Goal: Transaction & Acquisition: Obtain resource

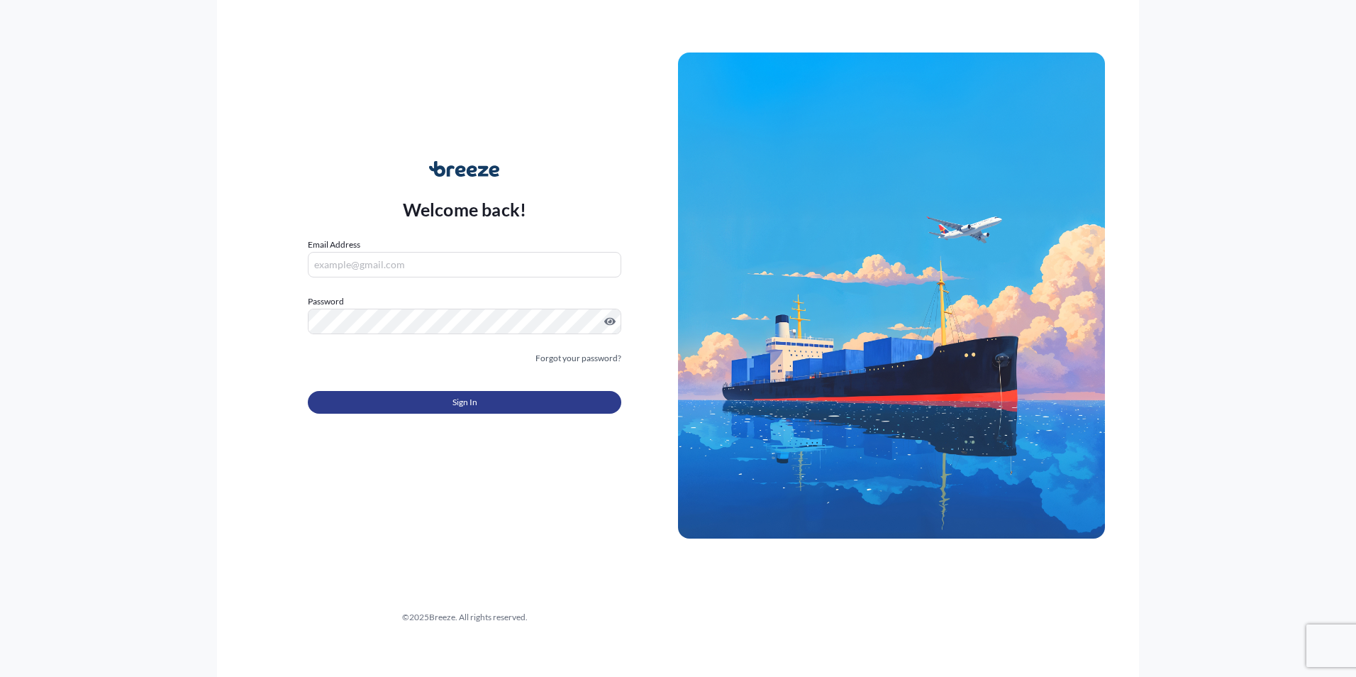
type input "[PERSON_NAME][EMAIL_ADDRESS][DOMAIN_NAME]"
click at [492, 406] on button "Sign In" at bounding box center [465, 402] width 314 height 23
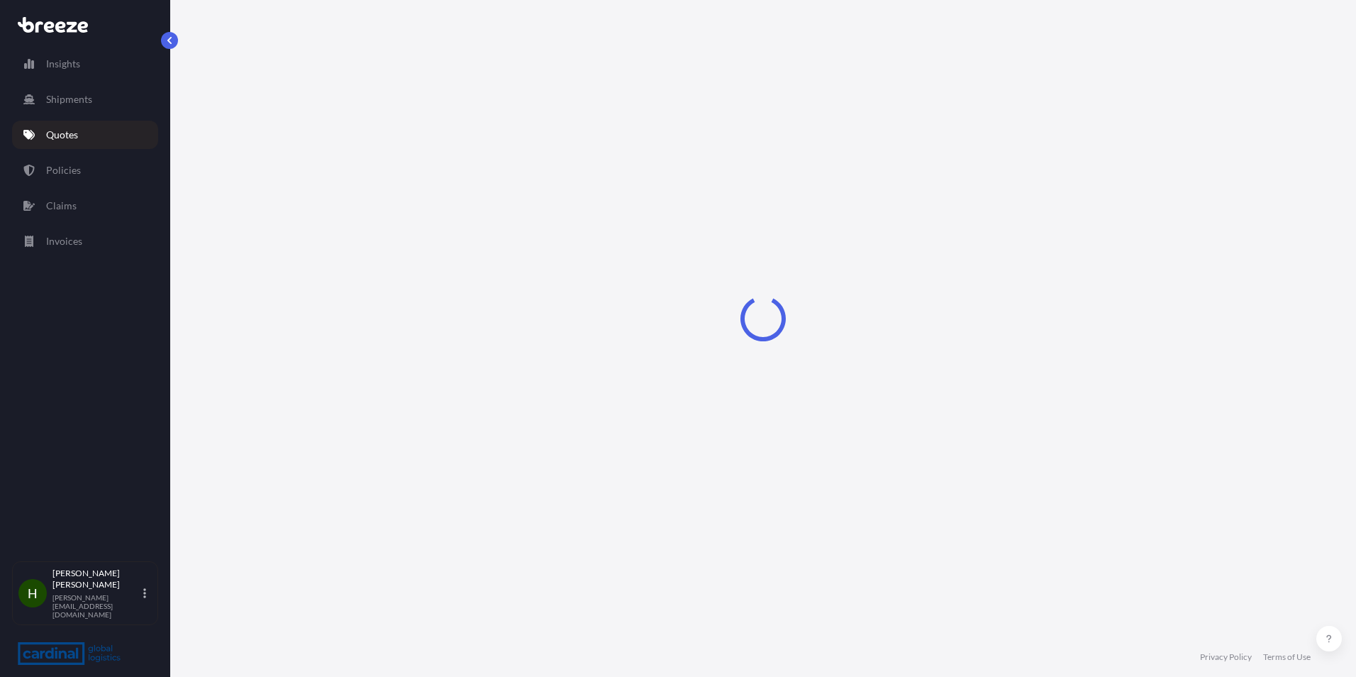
select select "Road"
select select "Sea"
select select "Road"
select select "1"
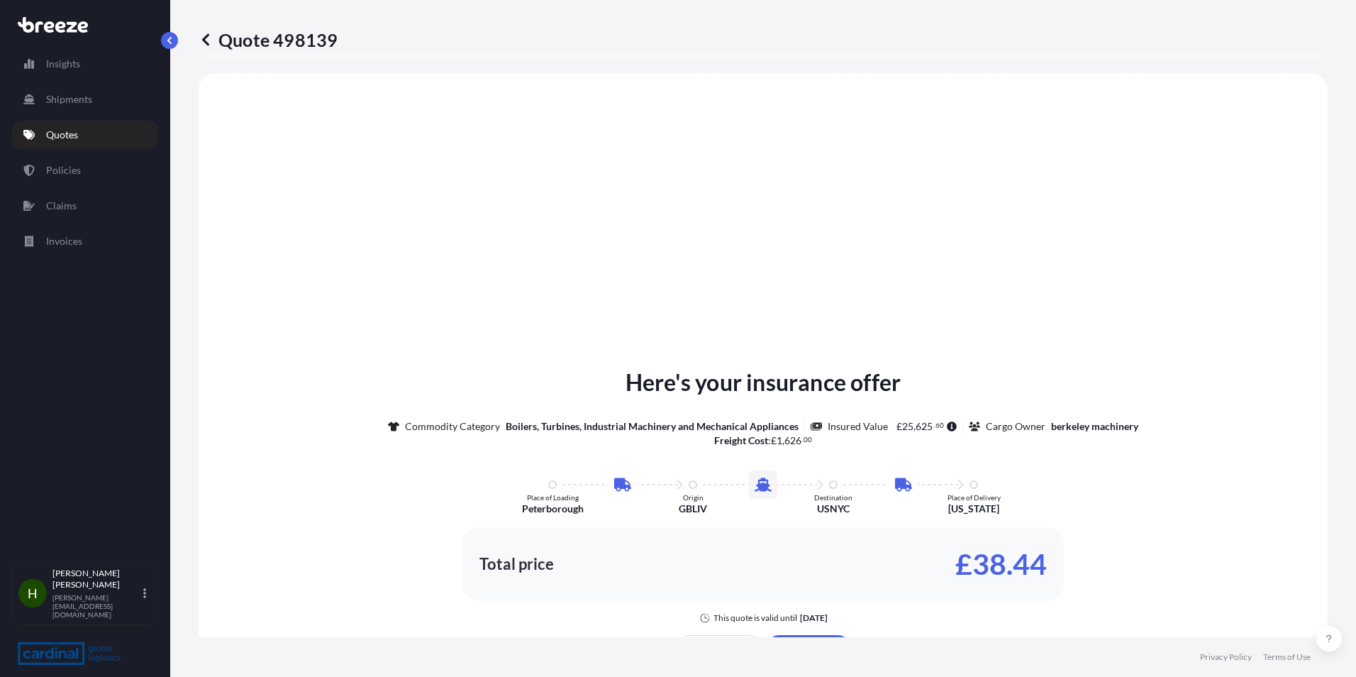
scroll to position [568, 0]
click at [103, 135] on link "Quotes" at bounding box center [85, 135] width 146 height 28
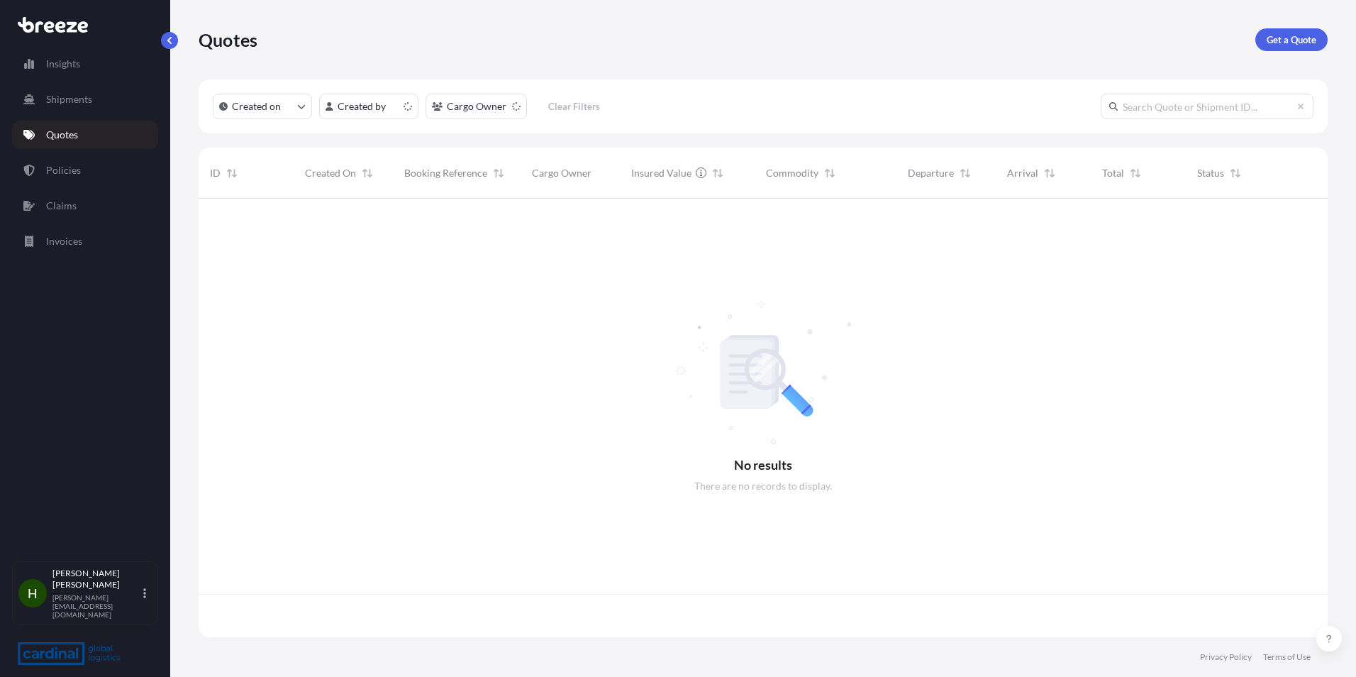
scroll to position [436, 1119]
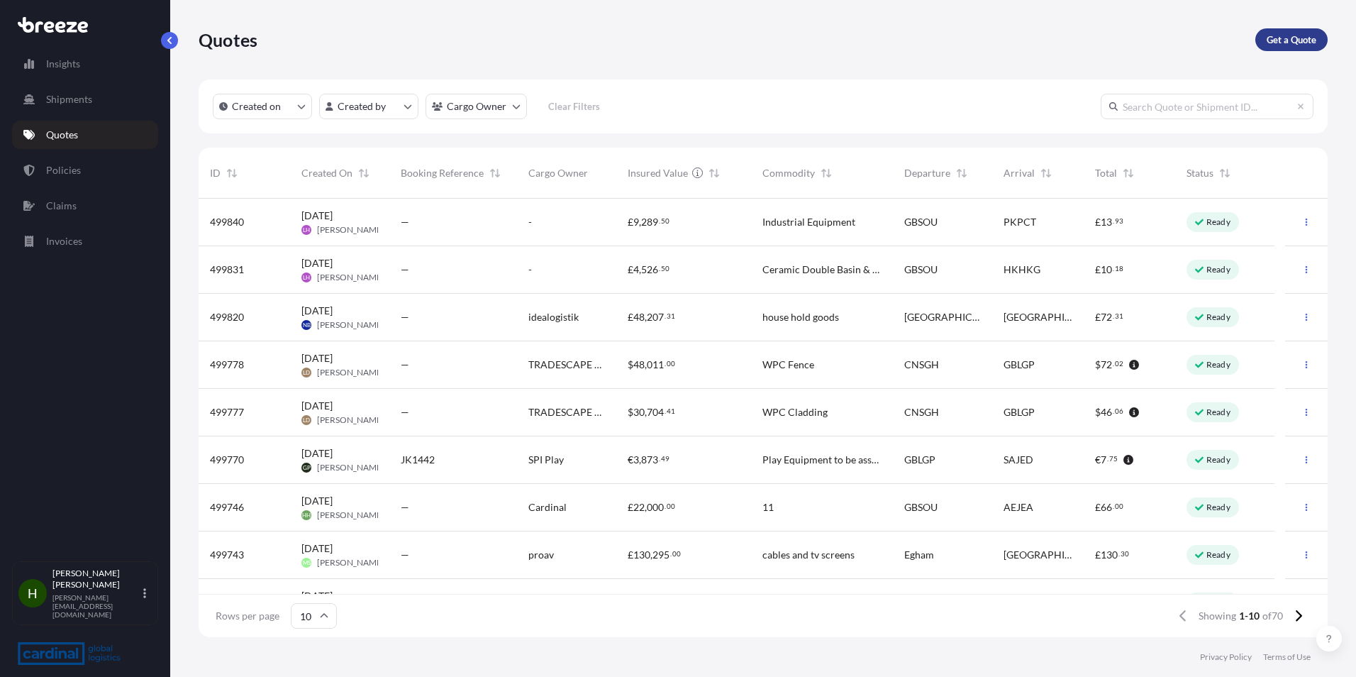
click at [1302, 45] on p "Get a Quote" at bounding box center [1292, 40] width 50 height 14
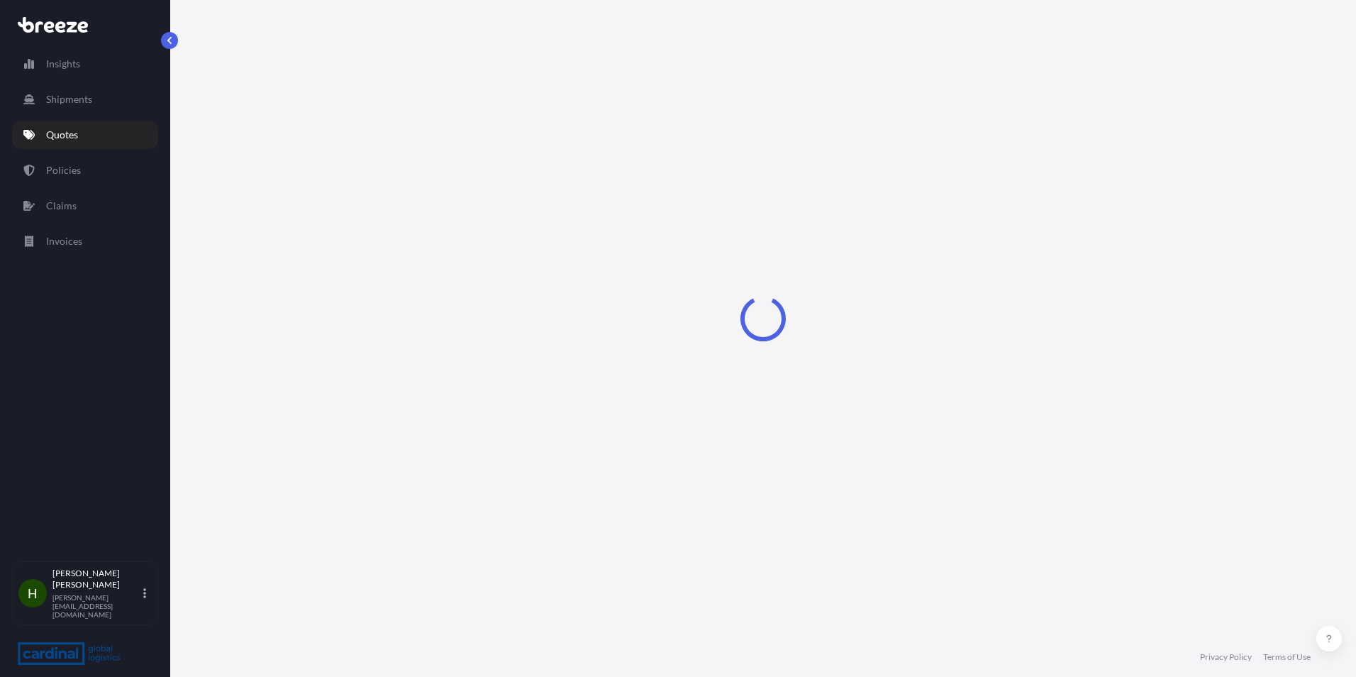
select select "Sea"
select select "1"
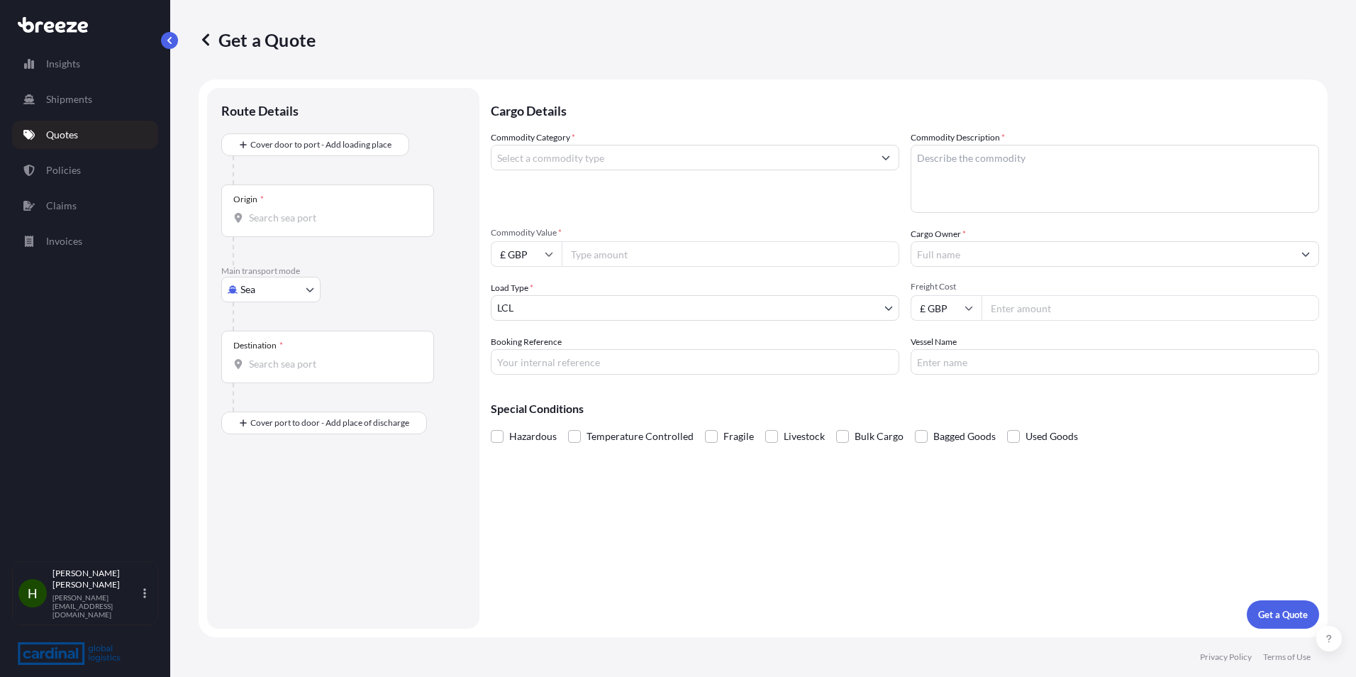
click at [792, 152] on input "Commodity Category *" at bounding box center [683, 158] width 382 height 26
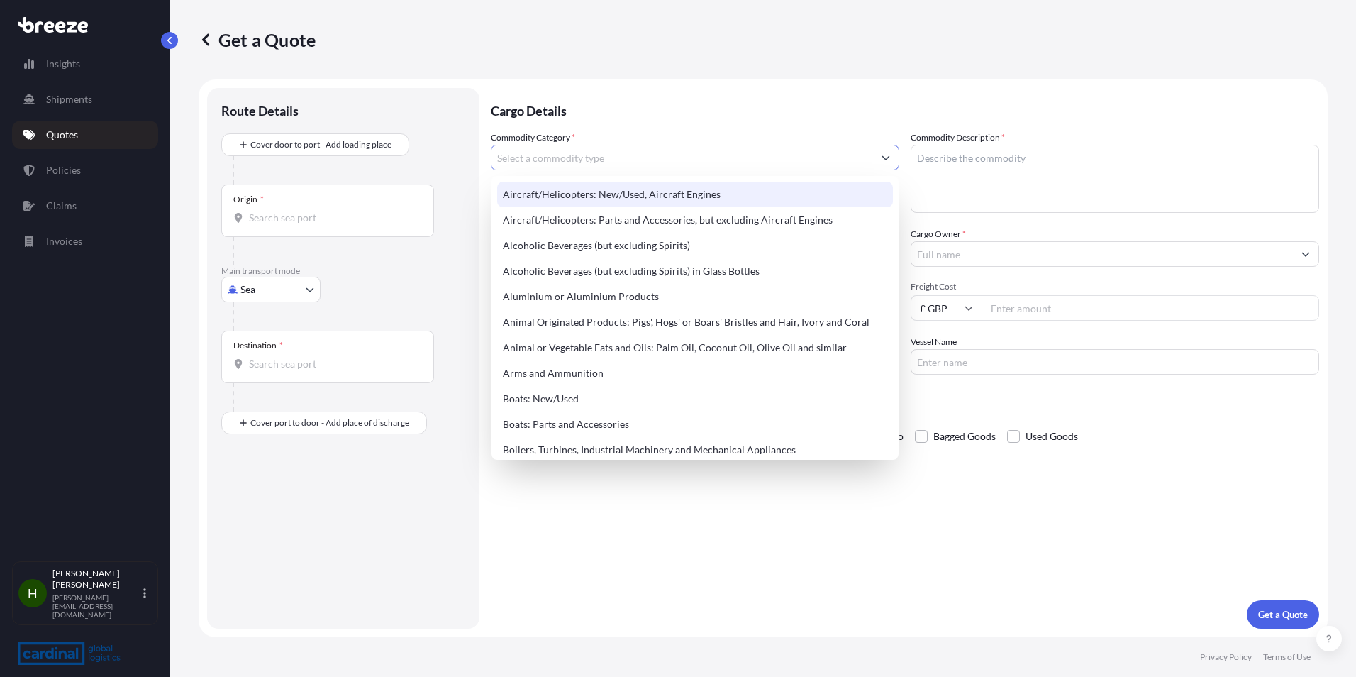
click at [580, 155] on input "Commodity Category *" at bounding box center [683, 158] width 382 height 26
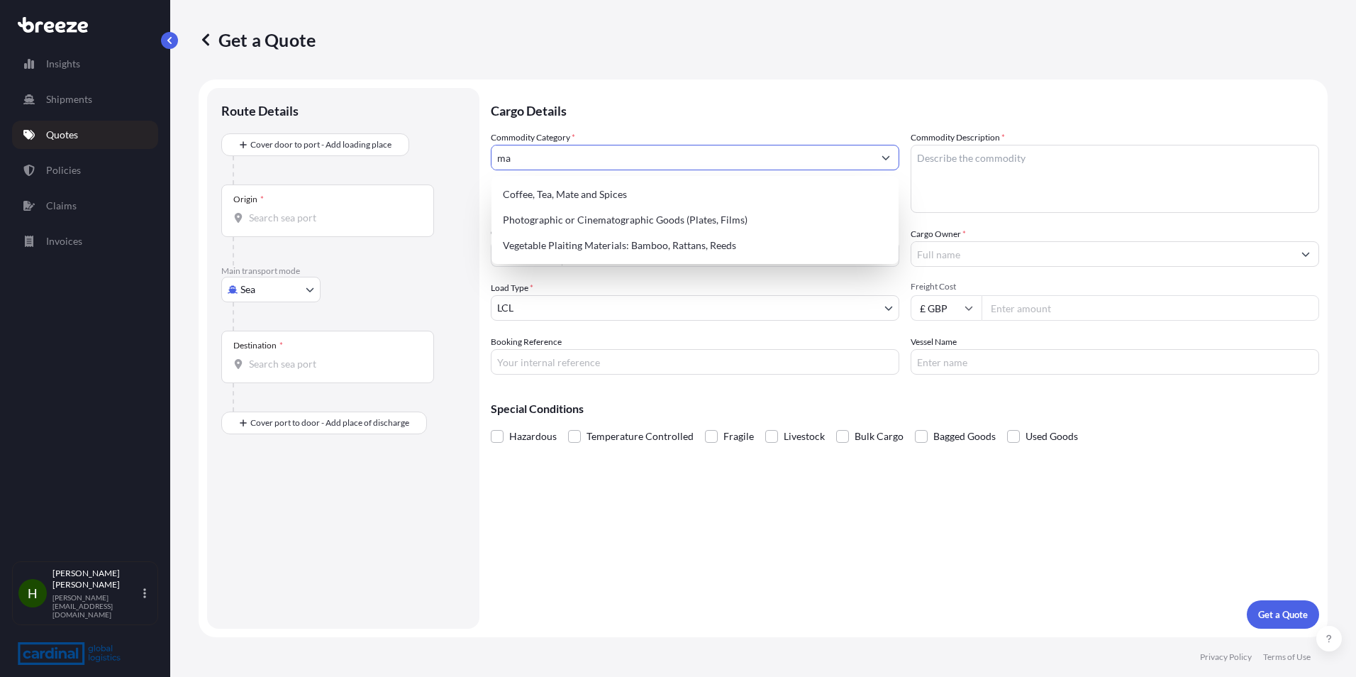
type input "m"
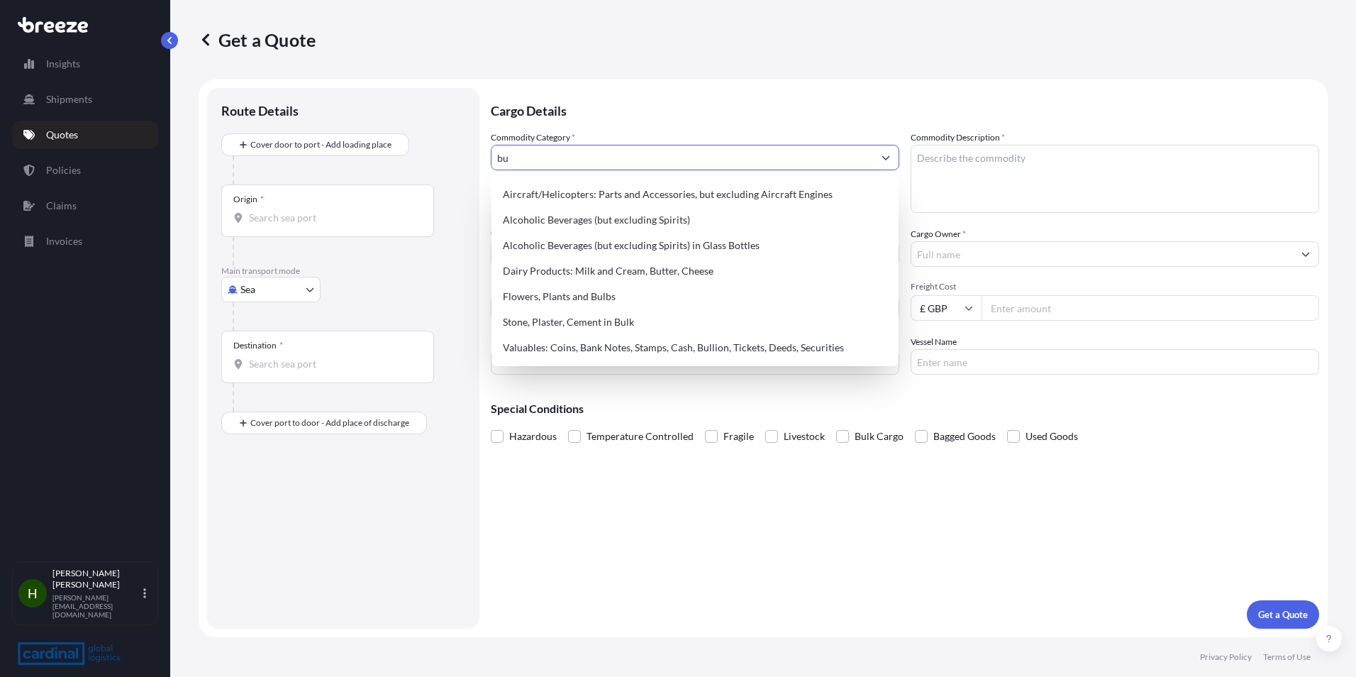
type input "b"
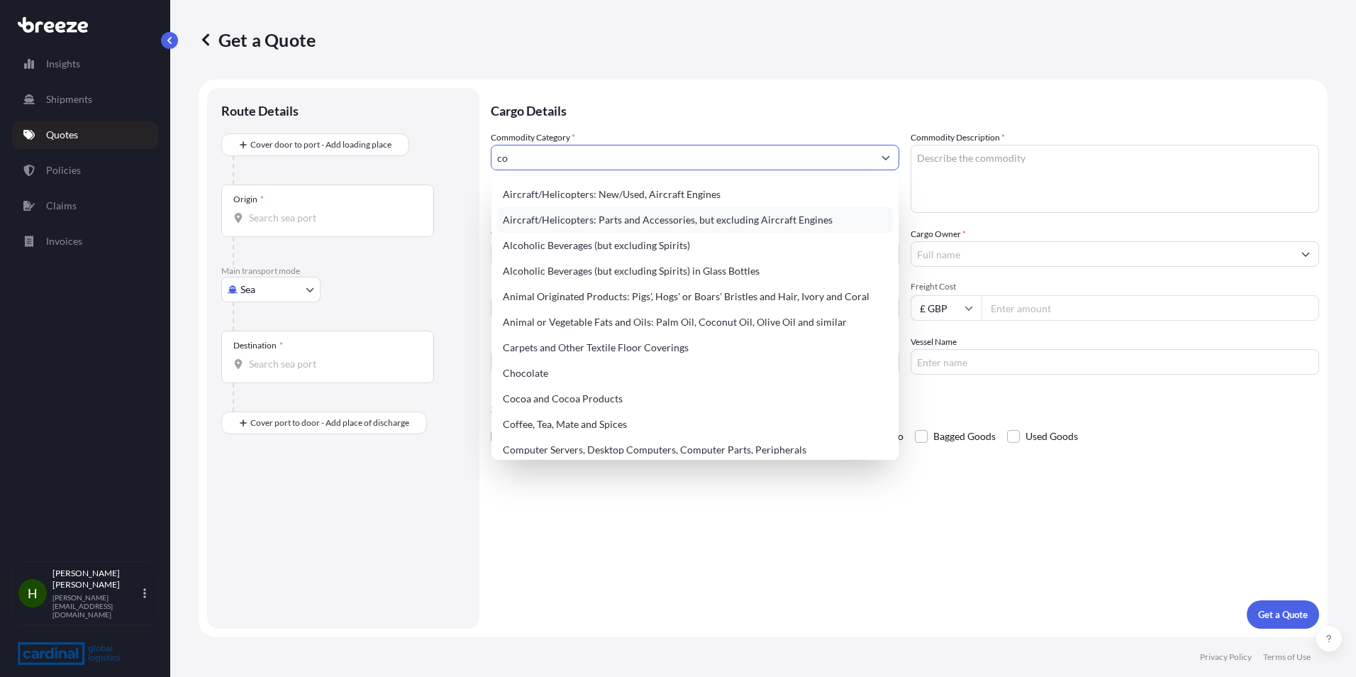
type input "c"
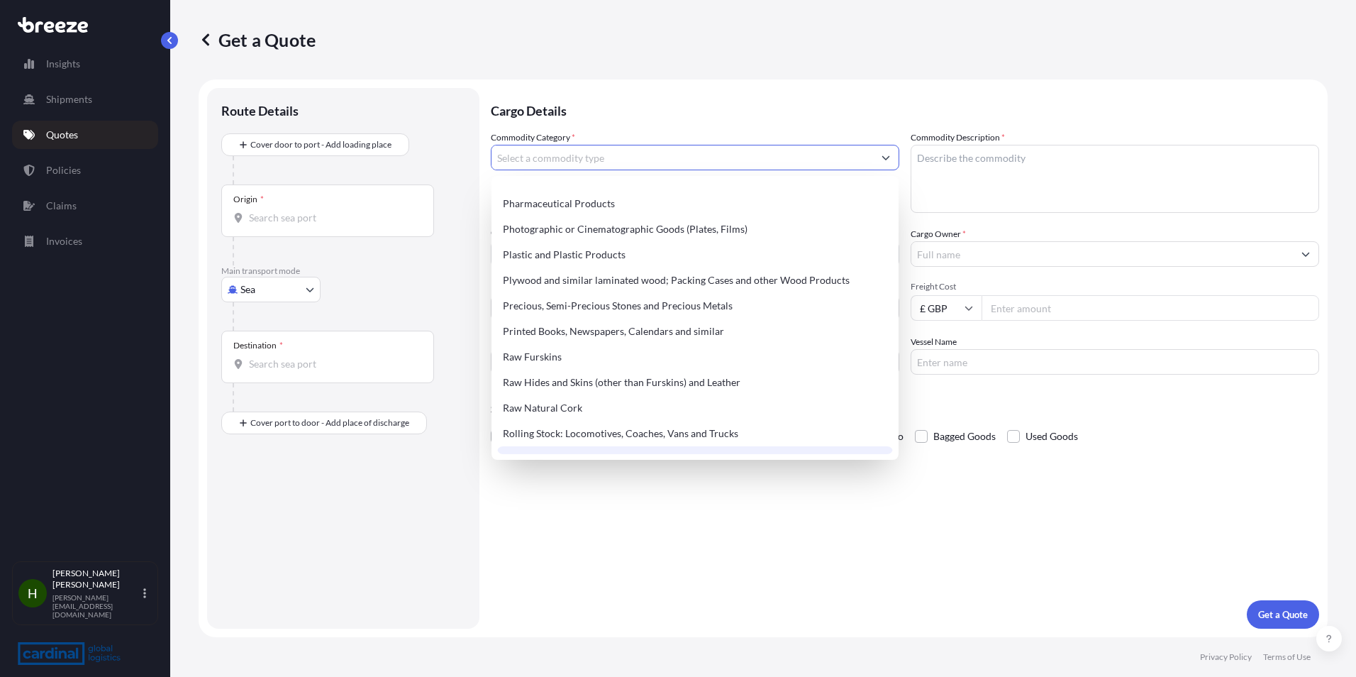
scroll to position [2483, 0]
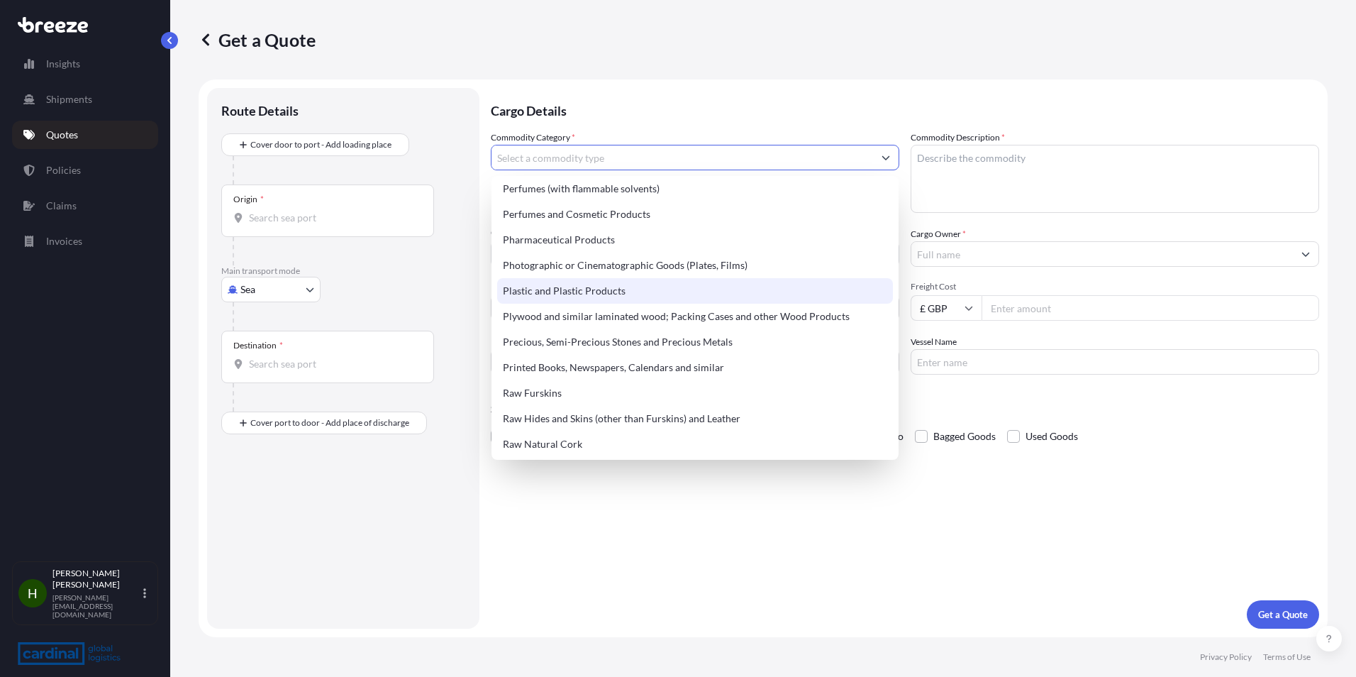
click at [702, 294] on div "Plastic and Plastic Products" at bounding box center [695, 291] width 396 height 26
type input "Plastic and Plastic Products"
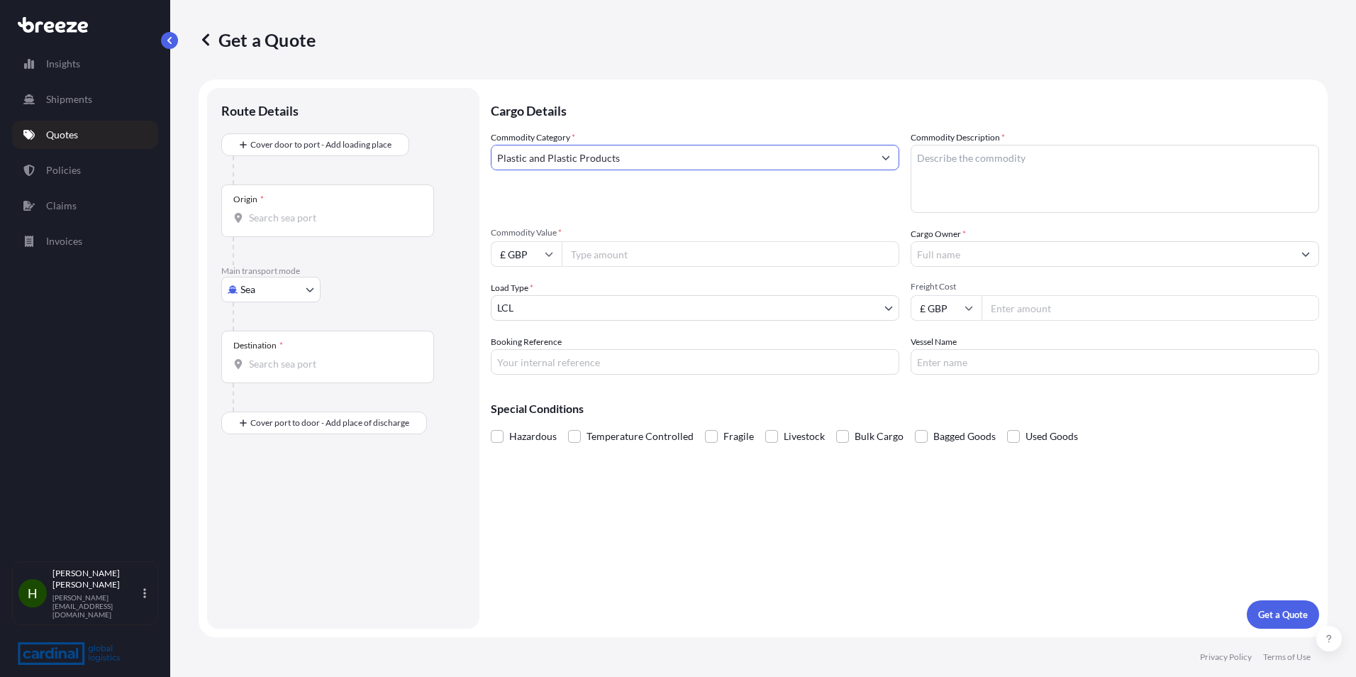
click at [687, 251] on input "Commodity Value *" at bounding box center [731, 254] width 338 height 26
type input "50000"
type input "delamode"
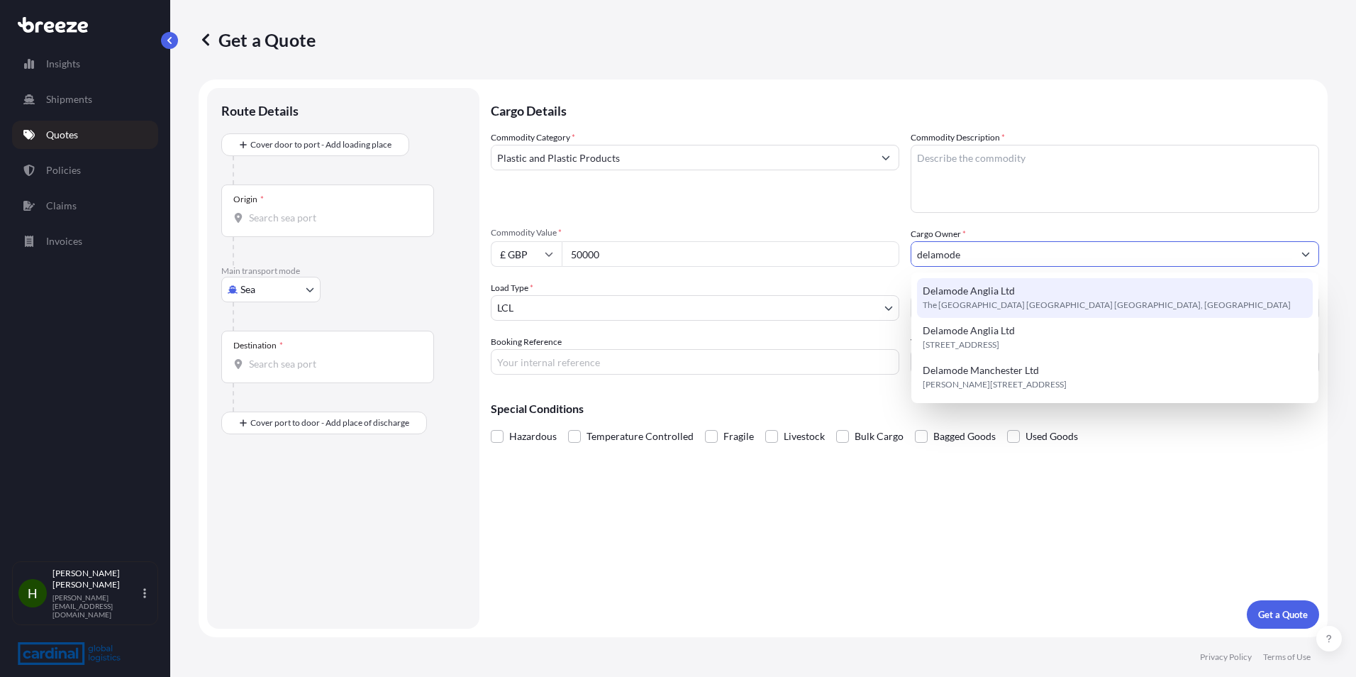
drag, startPoint x: 1051, startPoint y: 255, endPoint x: 820, endPoint y: 255, distance: 231.3
click at [820, 255] on div "Commodity Category * Plastic and Plastic Products Commodity Description * Commo…" at bounding box center [905, 253] width 829 height 244
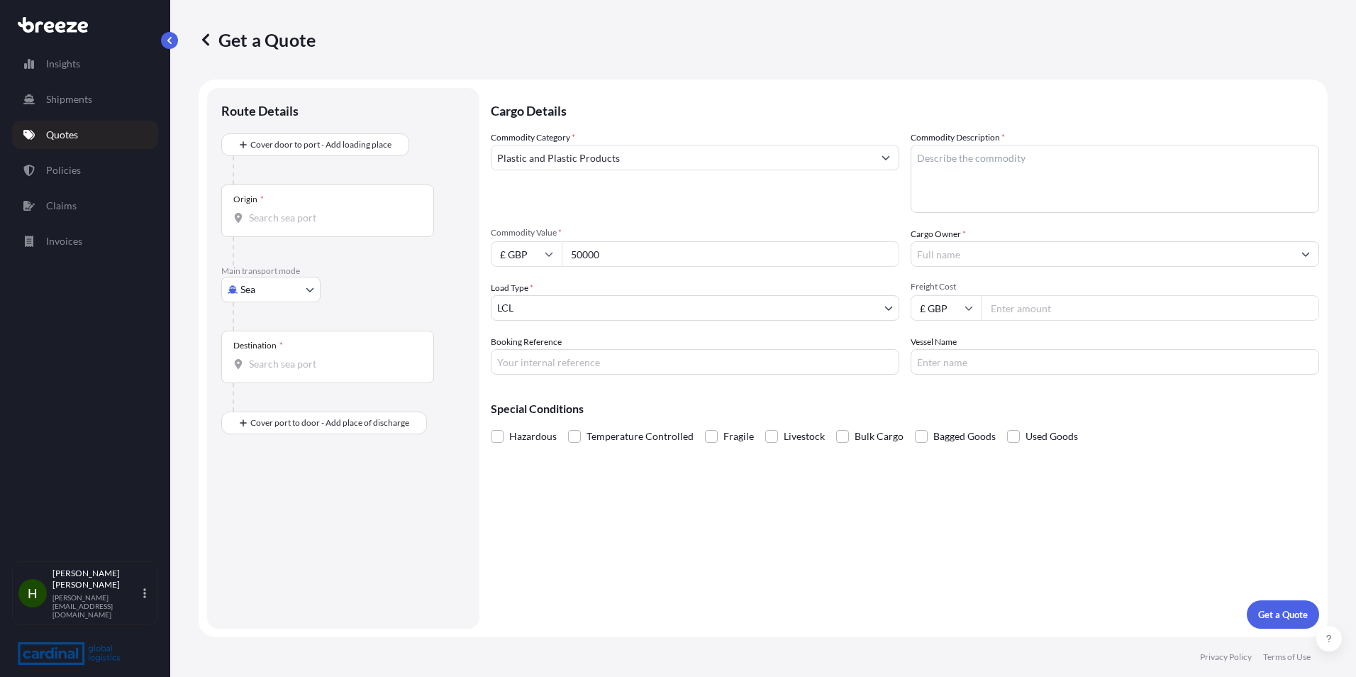
click at [1043, 257] on input "Cargo Owner *" at bounding box center [1103, 254] width 382 height 26
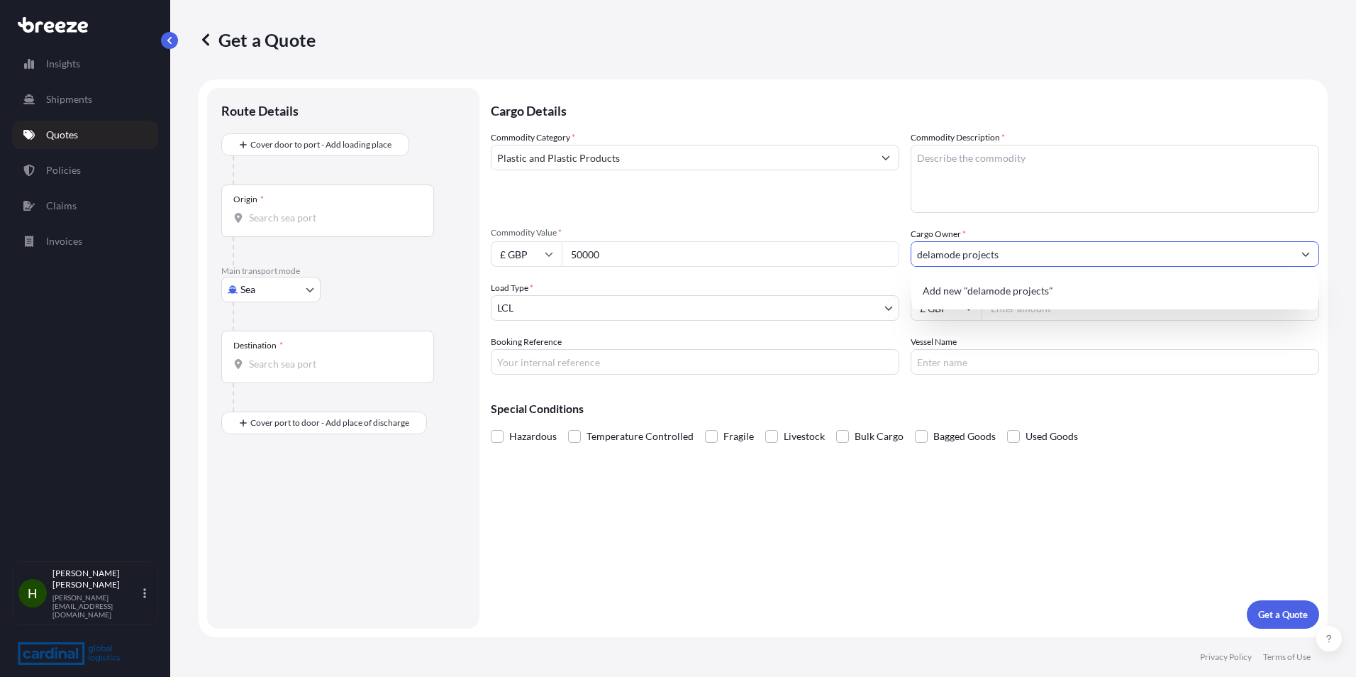
type input "delamode projects"
click at [1014, 177] on textarea "Commodity Description *" at bounding box center [1115, 179] width 409 height 68
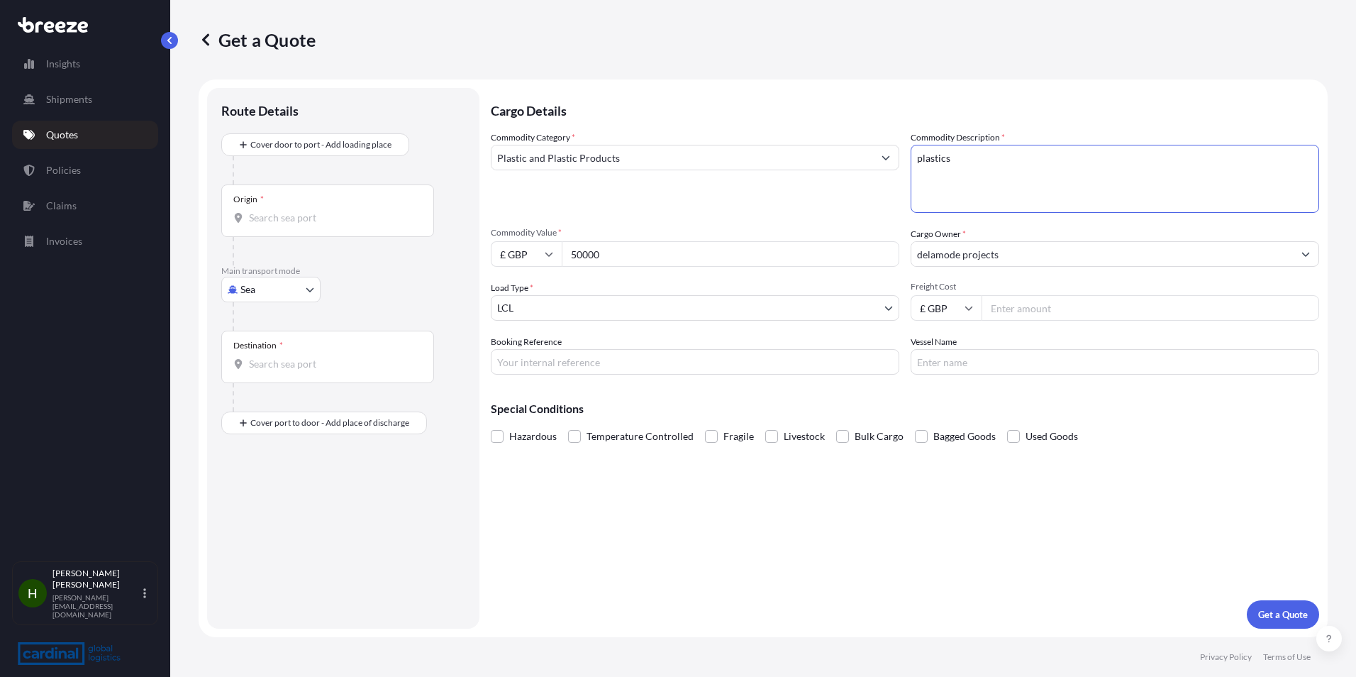
type textarea "plastics"
click at [664, 368] on input "Booking Reference" at bounding box center [695, 362] width 409 height 26
click at [984, 367] on input "Vessel Name" at bounding box center [1115, 362] width 409 height 26
click at [763, 628] on div "Cargo Details Commodity Category * Plastic and Plastic Products Commodity Descr…" at bounding box center [905, 358] width 829 height 541
click at [1285, 618] on p "Get a Quote" at bounding box center [1283, 614] width 50 height 14
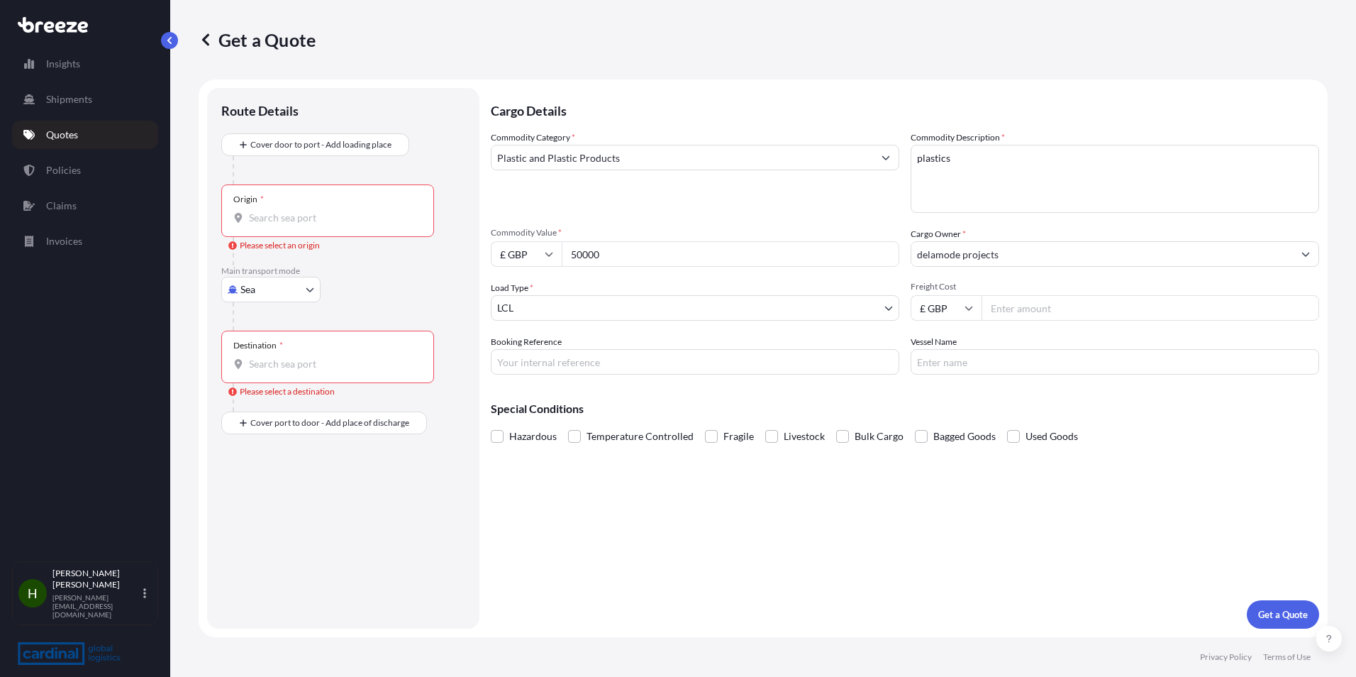
click at [298, 216] on input "Origin * Please select an origin" at bounding box center [332, 218] width 167 height 14
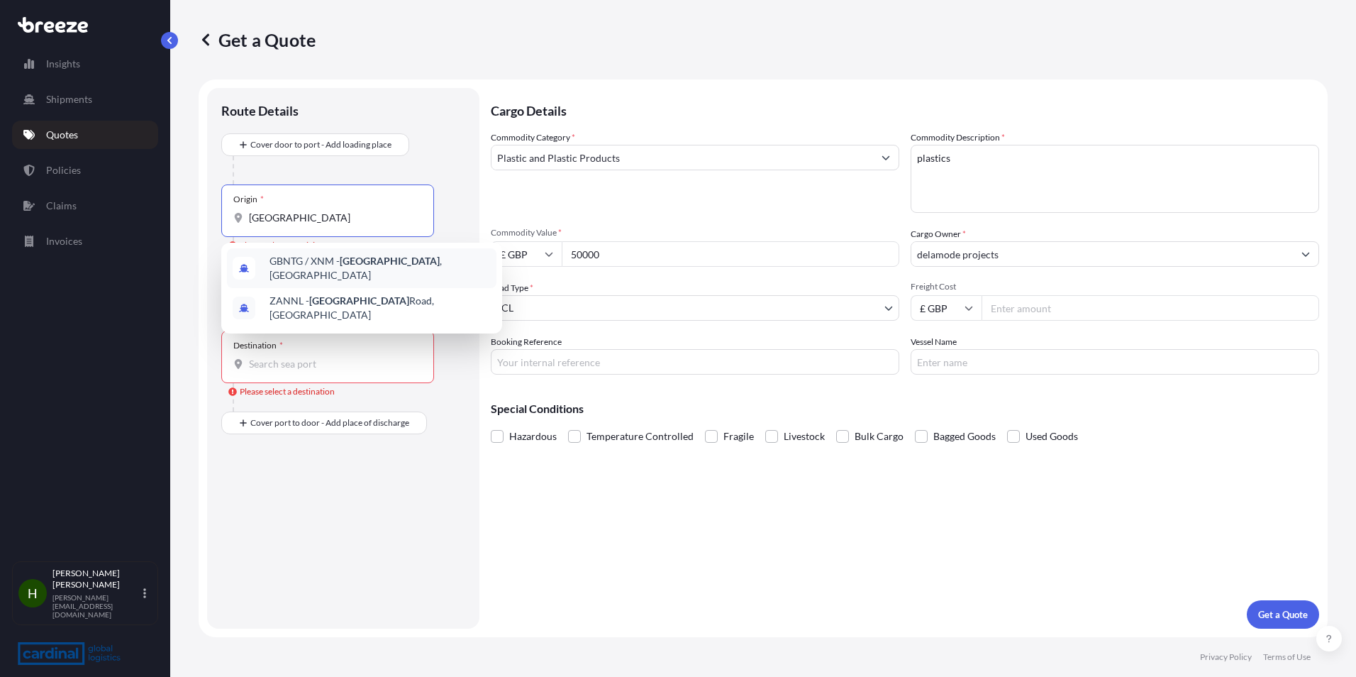
click at [440, 260] on span "GBNTG / XNM - [GEOGRAPHIC_DATA] , [GEOGRAPHIC_DATA]" at bounding box center [380, 268] width 221 height 28
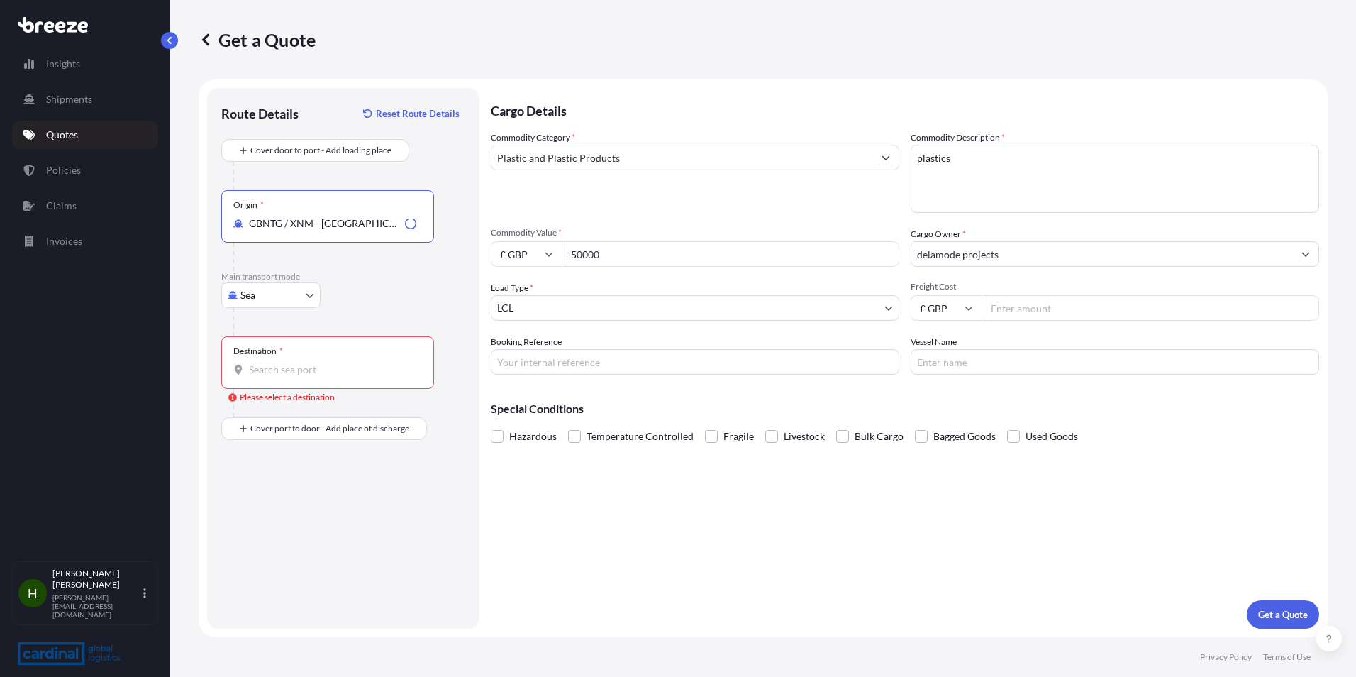
type input "GBNTG / XNM - [GEOGRAPHIC_DATA], [GEOGRAPHIC_DATA]"
click at [362, 372] on input "Destination * Please select a destination" at bounding box center [332, 369] width 167 height 14
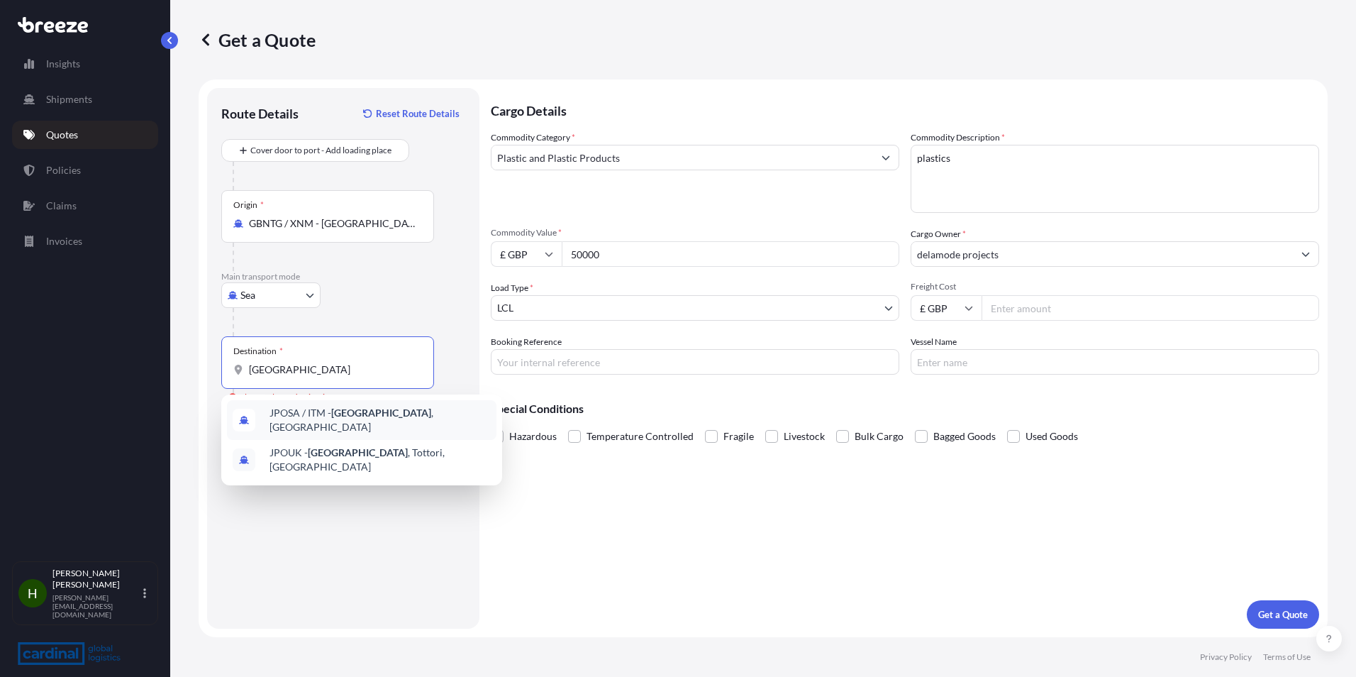
click at [407, 422] on div "JPOSA / ITM - [GEOGRAPHIC_DATA] , [GEOGRAPHIC_DATA]" at bounding box center [362, 420] width 270 height 40
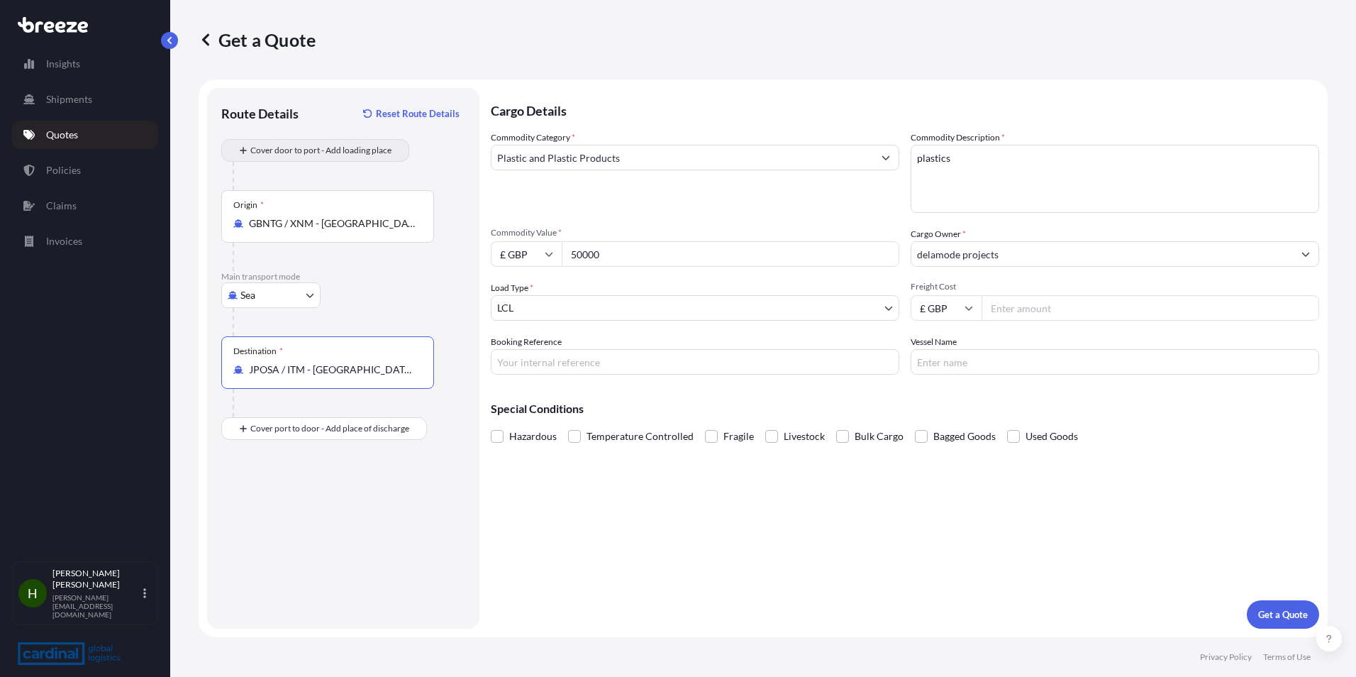
type input "JPOSA / ITM - [GEOGRAPHIC_DATA], [GEOGRAPHIC_DATA]"
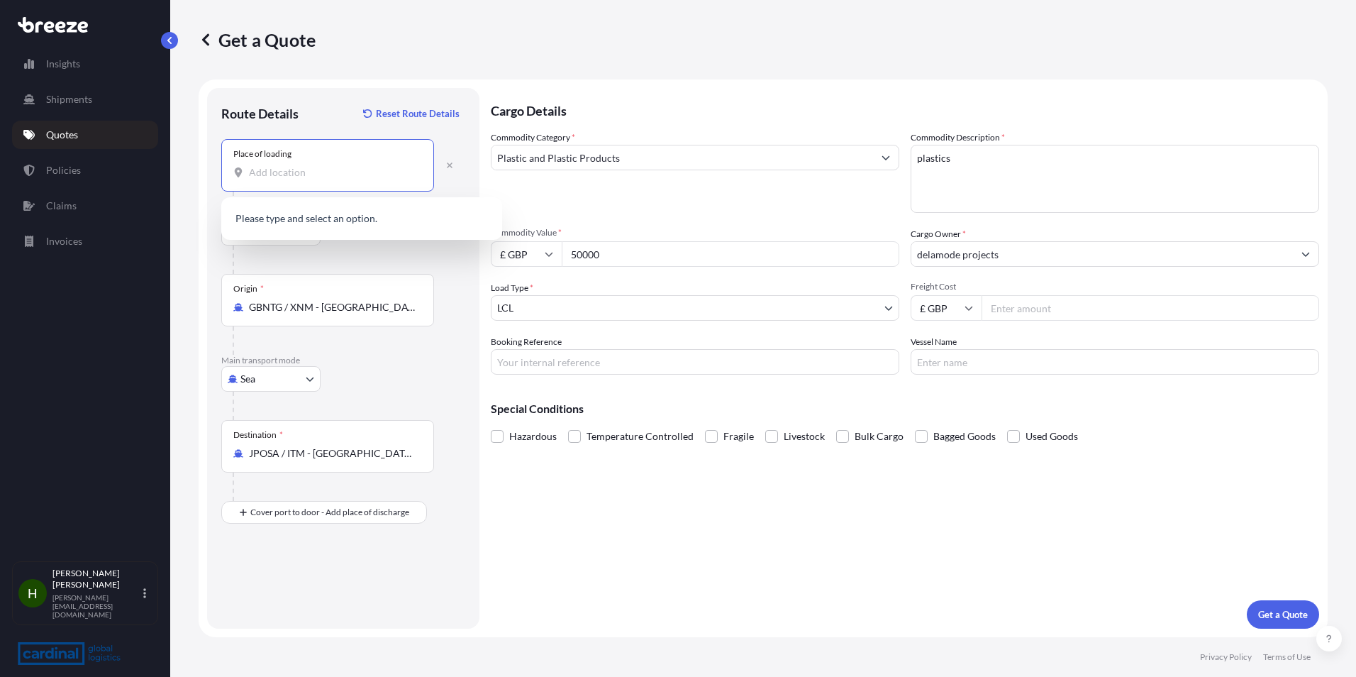
click at [300, 177] on input "Place of loading" at bounding box center [332, 172] width 167 height 14
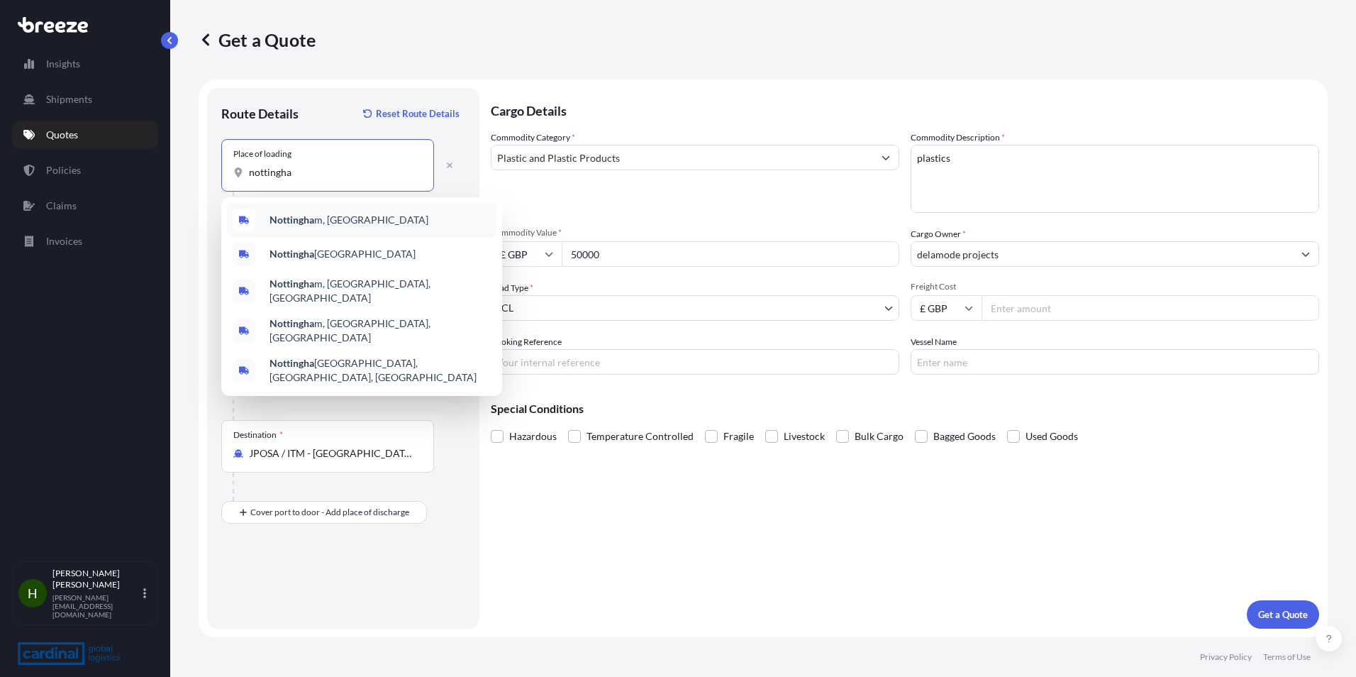
click at [397, 218] on div "Nottingha m, [GEOGRAPHIC_DATA]" at bounding box center [362, 220] width 270 height 34
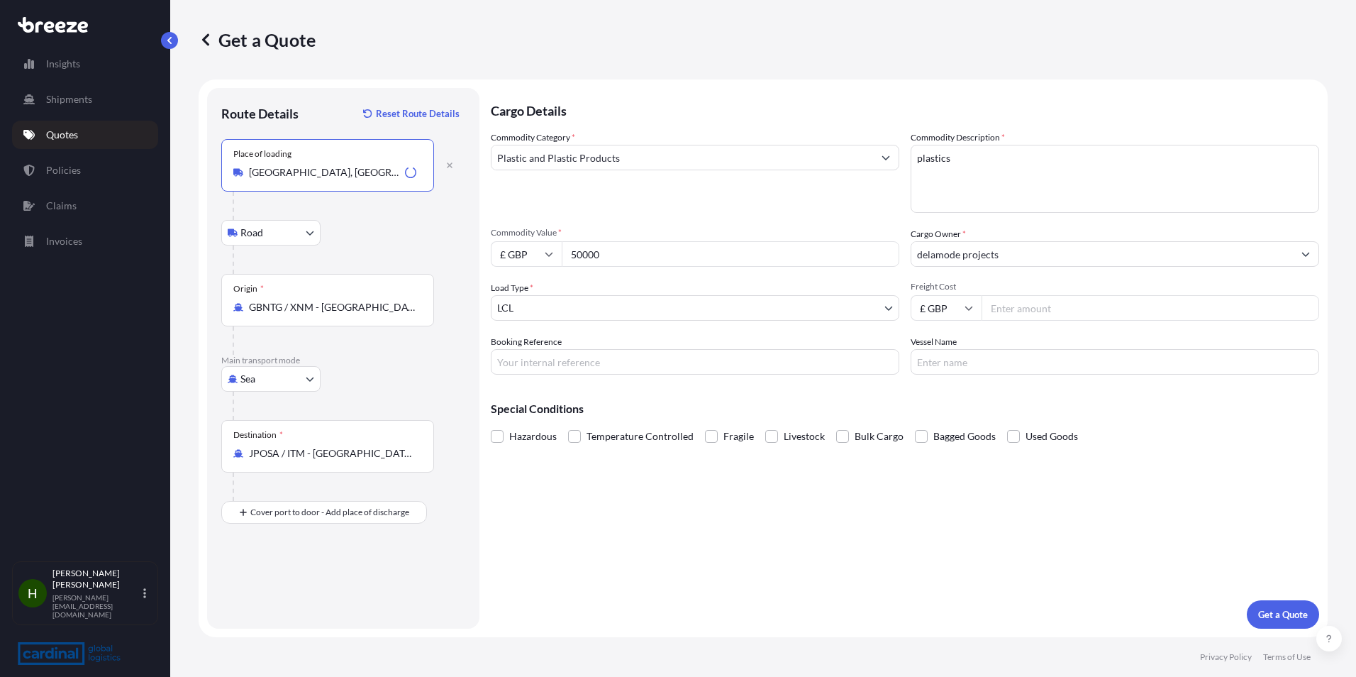
type input "[GEOGRAPHIC_DATA], [GEOGRAPHIC_DATA]"
click at [367, 303] on input "GBNTG / XNM - [GEOGRAPHIC_DATA], [GEOGRAPHIC_DATA]" at bounding box center [332, 307] width 167 height 14
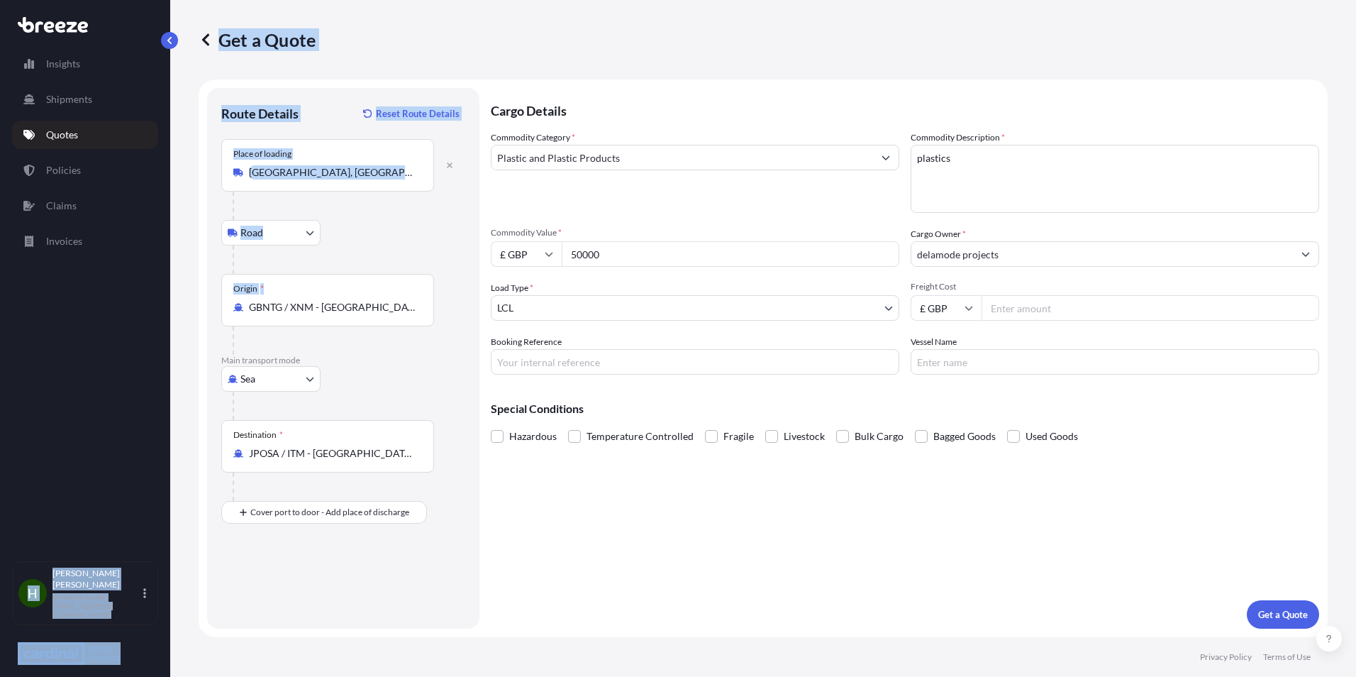
drag, startPoint x: 416, startPoint y: 312, endPoint x: 124, endPoint y: 296, distance: 292.7
click at [124, 296] on div "Insights Shipments Quotes Policies Claims Invoices H [PERSON_NAME] [EMAIL_ADDRE…" at bounding box center [678, 338] width 1356 height 677
drag, startPoint x: 332, startPoint y: 324, endPoint x: 404, endPoint y: 320, distance: 72.5
click at [333, 323] on div "Origin * GBNTG / XNM - [GEOGRAPHIC_DATA], [GEOGRAPHIC_DATA]" at bounding box center [327, 300] width 213 height 52
click at [333, 314] on input "GBNTG / XNM - [GEOGRAPHIC_DATA], [GEOGRAPHIC_DATA]" at bounding box center [332, 307] width 167 height 14
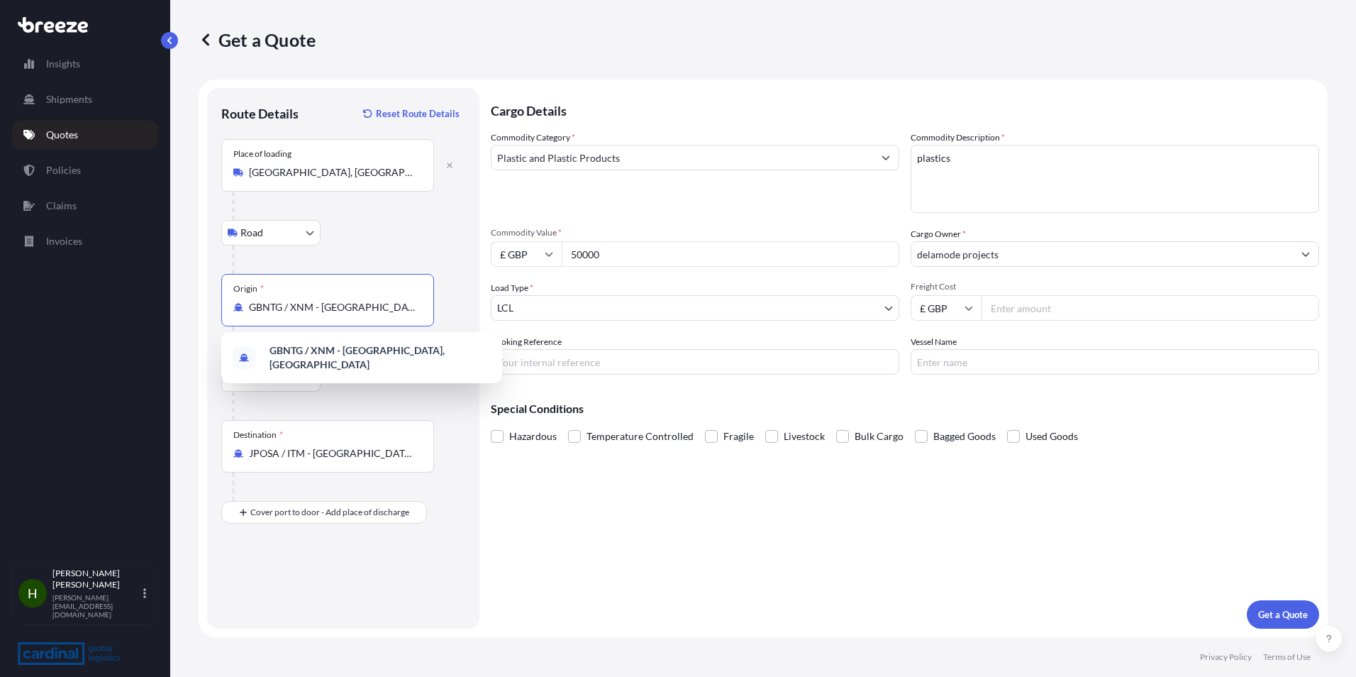
click at [415, 309] on input "GBNTG / XNM - [GEOGRAPHIC_DATA], [GEOGRAPHIC_DATA]" at bounding box center [332, 307] width 167 height 14
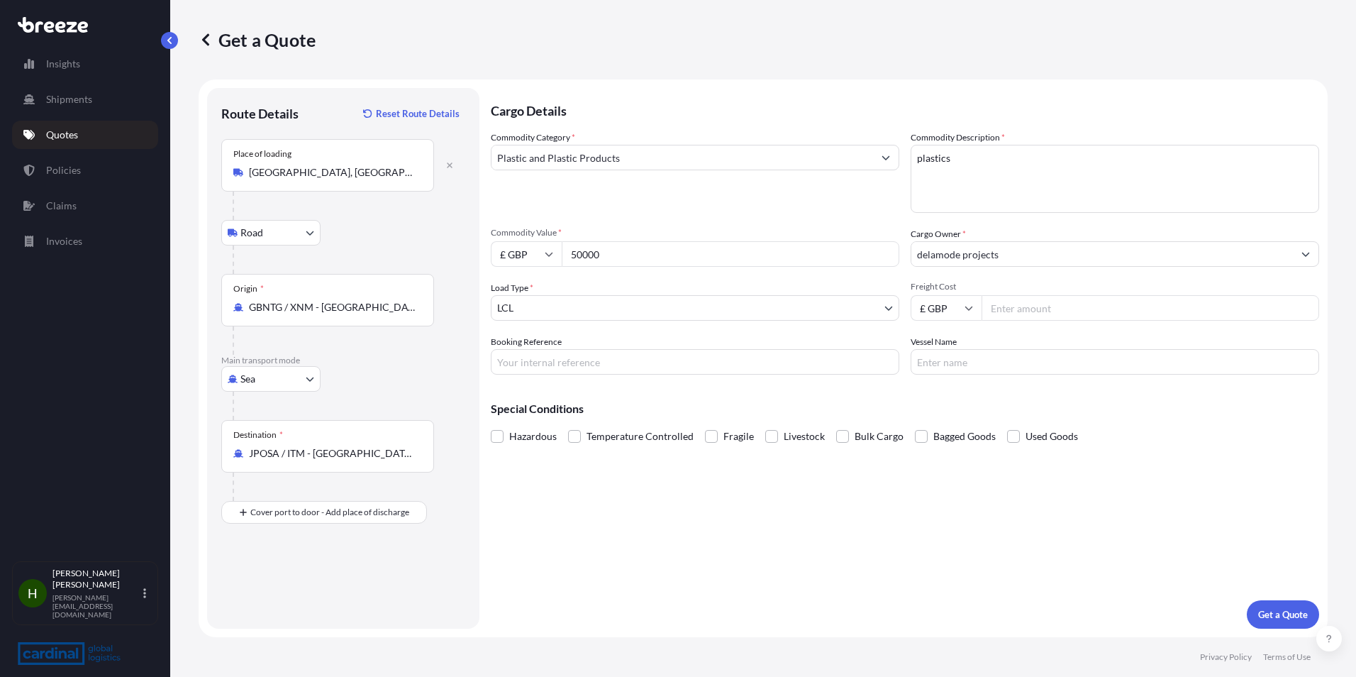
drag, startPoint x: 377, startPoint y: 308, endPoint x: 261, endPoint y: 320, distance: 116.3
click at [261, 320] on div "Origin * GBNTG / XNM - [GEOGRAPHIC_DATA], [GEOGRAPHIC_DATA]" at bounding box center [327, 300] width 213 height 52
drag, startPoint x: 261, startPoint y: 320, endPoint x: 355, endPoint y: 312, distance: 94.7
click at [355, 312] on input "GBNTG / XNM - [GEOGRAPHIC_DATA], [GEOGRAPHIC_DATA]" at bounding box center [332, 307] width 167 height 14
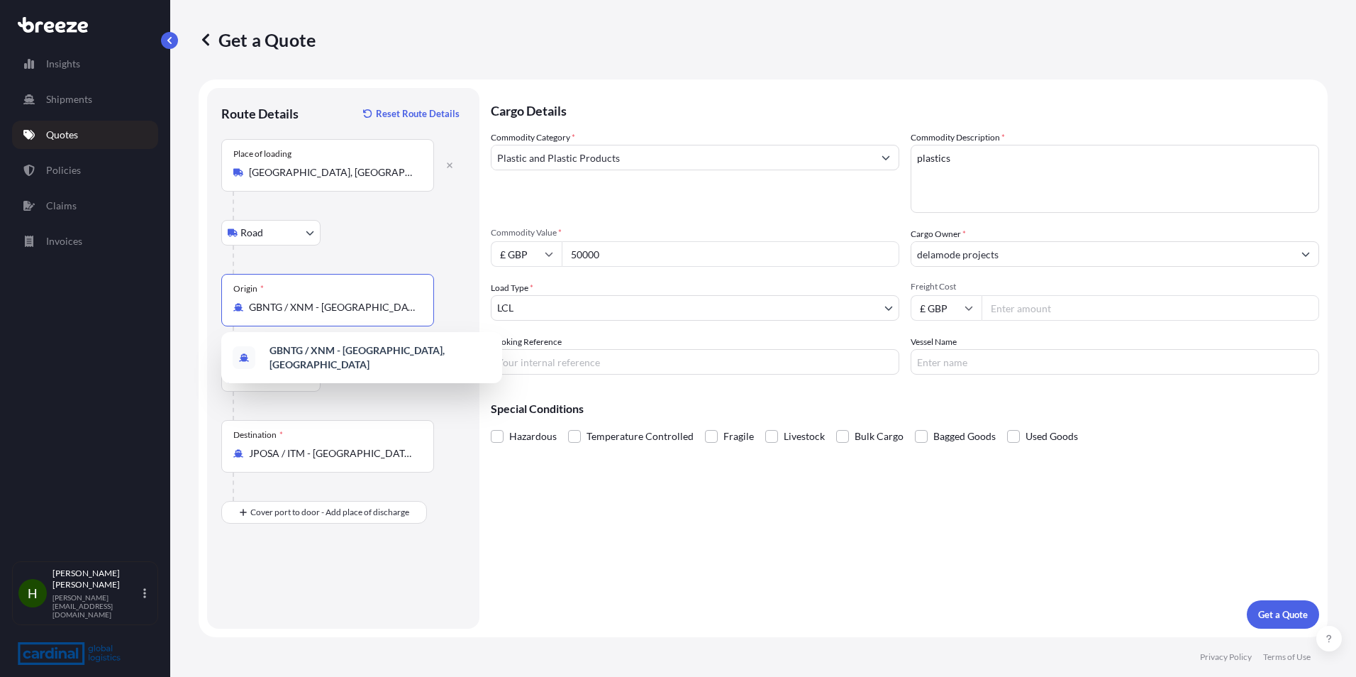
click at [351, 310] on input "GBNTG / XNM - [GEOGRAPHIC_DATA], [GEOGRAPHIC_DATA]" at bounding box center [332, 307] width 167 height 14
drag, startPoint x: 368, startPoint y: 309, endPoint x: 287, endPoint y: 313, distance: 81.7
click at [287, 313] on input "GBNTG / XNM - Nottigham, [GEOGRAPHIC_DATA]" at bounding box center [332, 307] width 167 height 14
type input "GBNTG , [GEOGRAPHIC_DATA]"
drag, startPoint x: 361, startPoint y: 312, endPoint x: 243, endPoint y: 307, distance: 117.9
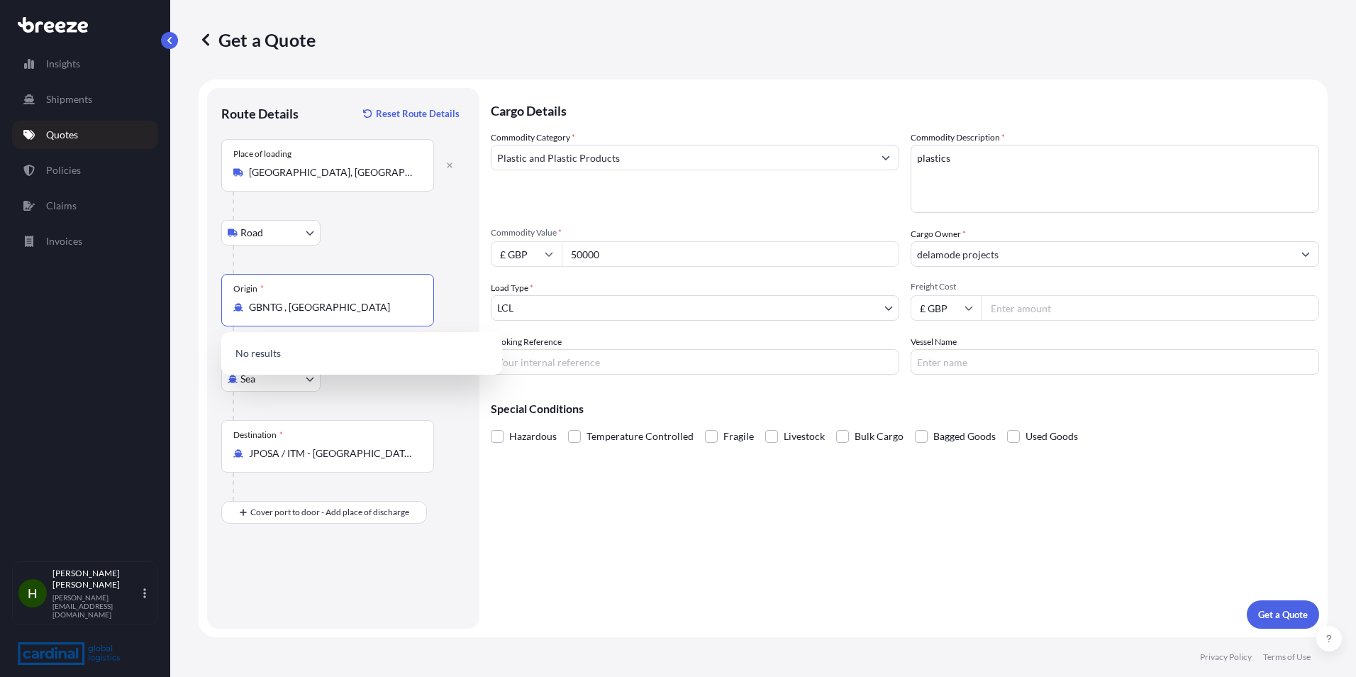
click at [243, 307] on div "GBNTG , [GEOGRAPHIC_DATA]" at bounding box center [327, 307] width 189 height 14
click at [397, 353] on span "GBLGP - [GEOGRAPHIC_DATA] Gat eway Port, [GEOGRAPHIC_DATA]" at bounding box center [380, 357] width 221 height 28
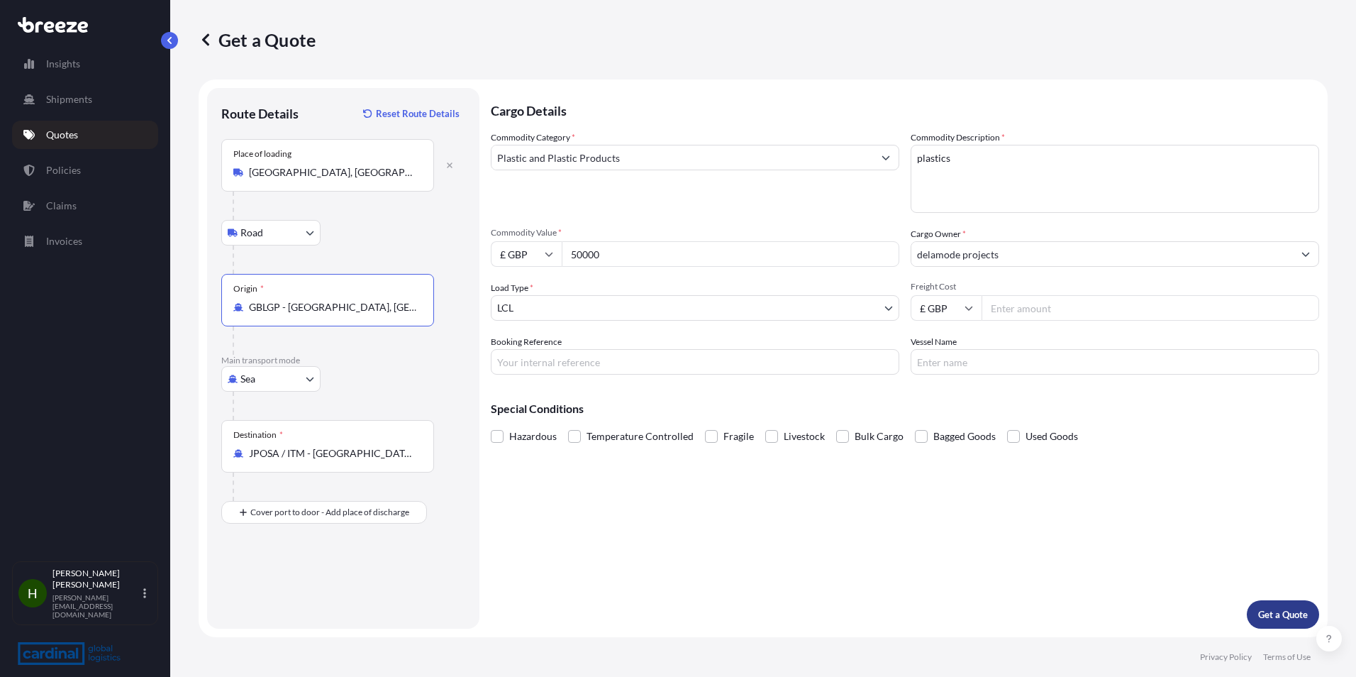
type input "GBLGP - [GEOGRAPHIC_DATA], [GEOGRAPHIC_DATA]"
click at [1288, 619] on p "Get a Quote" at bounding box center [1283, 614] width 50 height 14
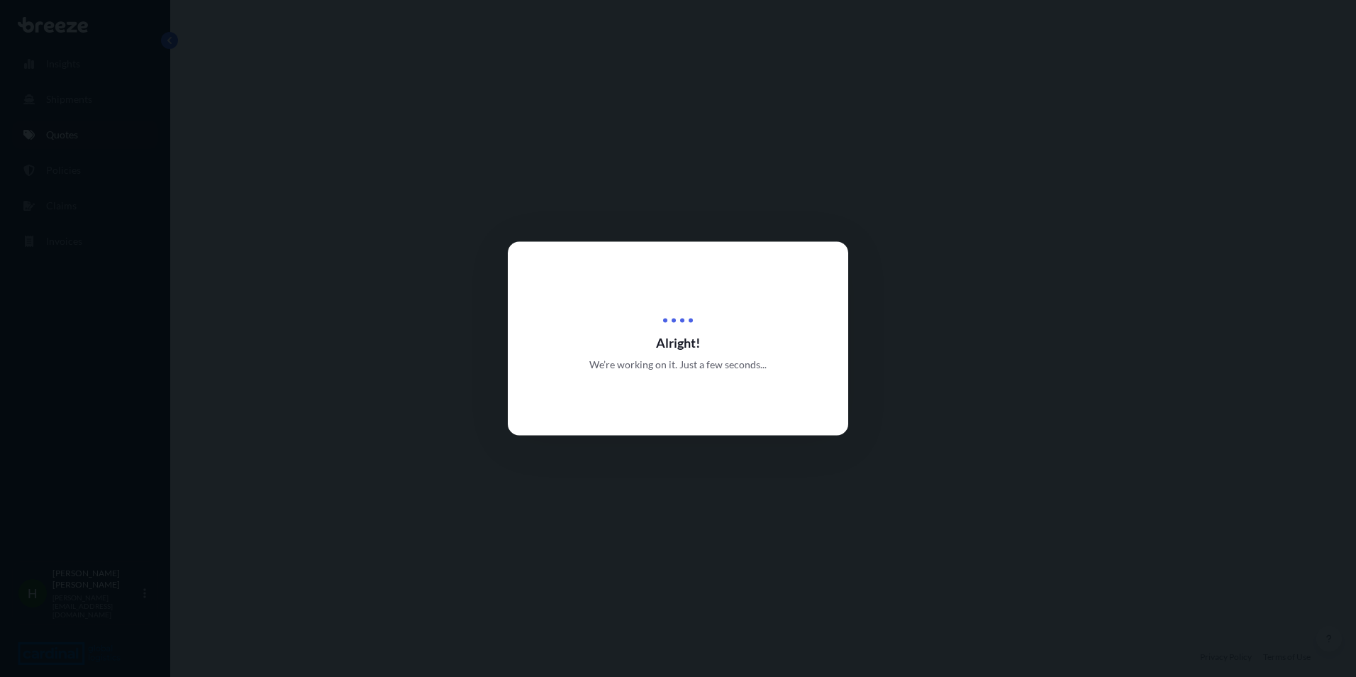
select select "Road"
select select "Sea"
select select "1"
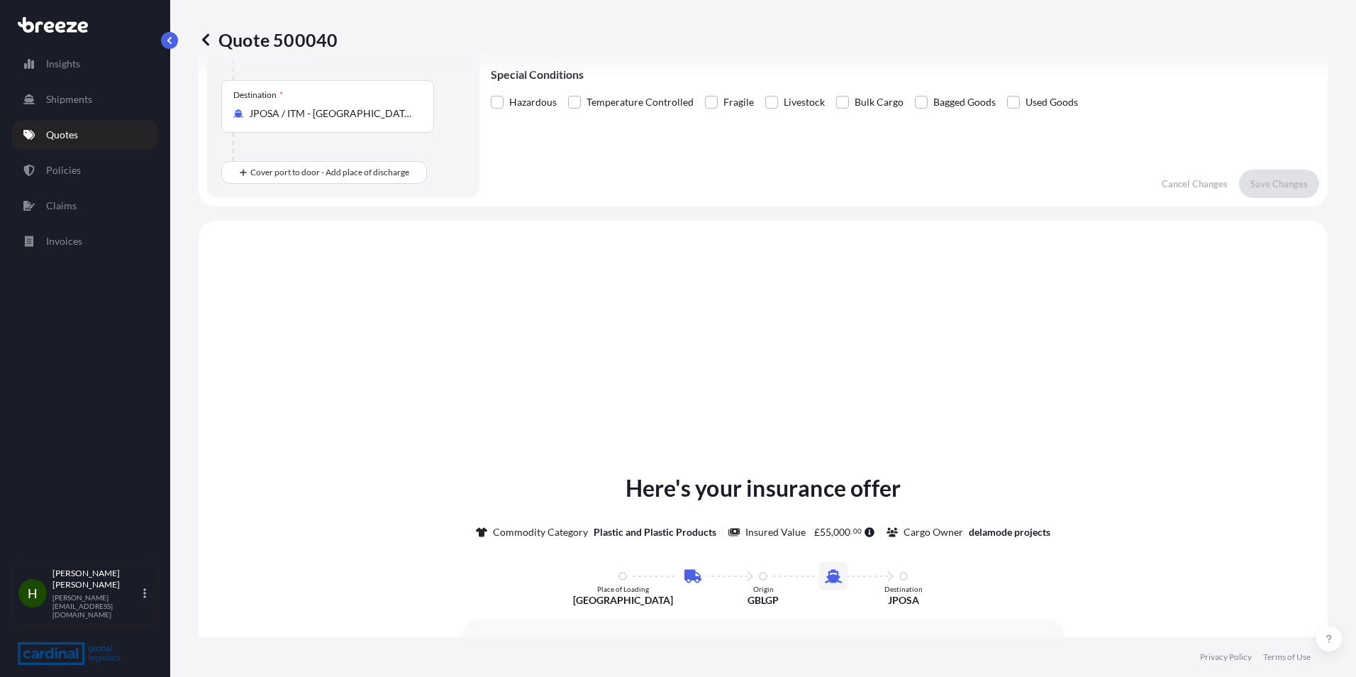
scroll to position [484, 0]
